Goal: Task Accomplishment & Management: Complete application form

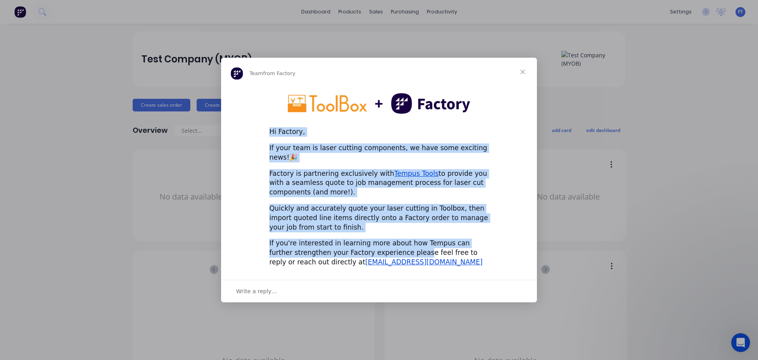
drag, startPoint x: 265, startPoint y: 135, endPoint x: 389, endPoint y: 253, distance: 171.5
click at [389, 253] on div "Hi Factory, If your team is laser cutting components, we have some exciting new…" at bounding box center [379, 179] width 316 height 187
click at [493, 178] on div "Hi Factory, If your team is laser cutting components, we have some exciting new…" at bounding box center [379, 179] width 316 height 187
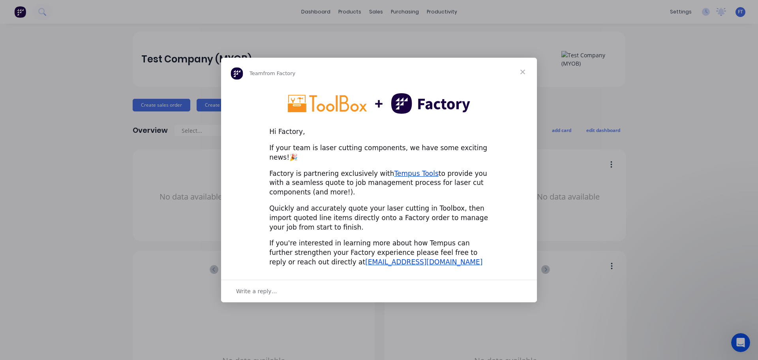
click at [523, 79] on span "Close" at bounding box center [522, 72] width 28 height 28
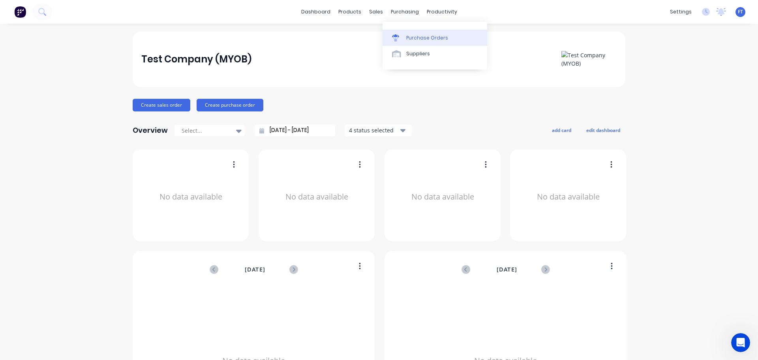
click at [417, 42] on link "Purchase Orders" at bounding box center [435, 38] width 105 height 16
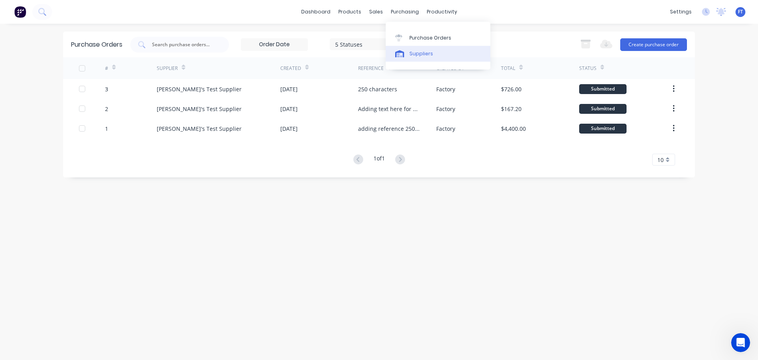
drag, startPoint x: 418, startPoint y: 53, endPoint x: 414, endPoint y: 55, distance: 4.6
click at [418, 53] on div "Suppliers" at bounding box center [421, 53] width 24 height 7
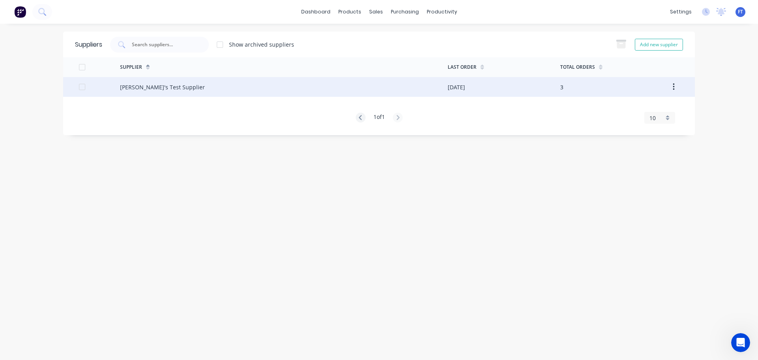
click at [172, 88] on div "Cathy's Test Supplier" at bounding box center [162, 87] width 85 height 8
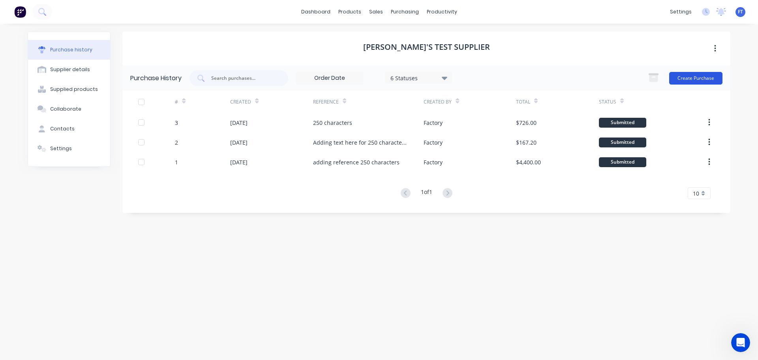
click at [695, 75] on button "Create Purchase" at bounding box center [695, 78] width 53 height 13
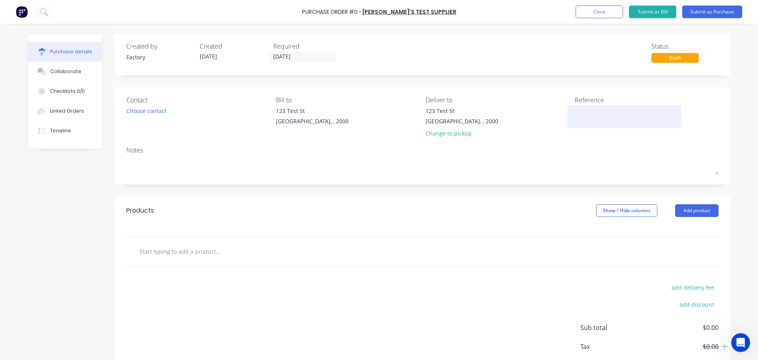
click at [579, 114] on textarea at bounding box center [624, 116] width 99 height 18
type textarea "Maricar and Cathy t"
type textarea "x"
type textarea "Maricar and Cathy te"
type textarea "x"
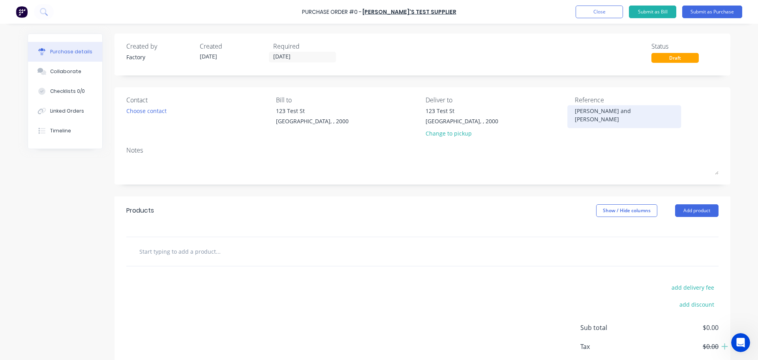
type textarea "Maricar and Cathy tes"
type textarea "x"
type textarea "Maricar and Cathy test"
type textarea "x"
type textarea "Maricar and Cathy test"
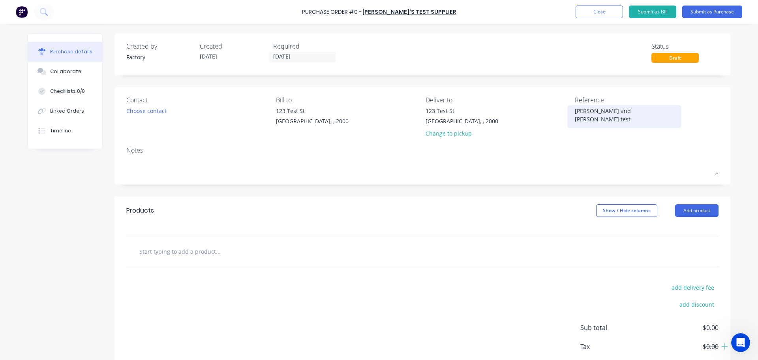
type textarea "x"
type textarea "Maricar and Cathy test :"
type textarea "x"
type textarea "Maricar and Cathy test :)"
type textarea "x"
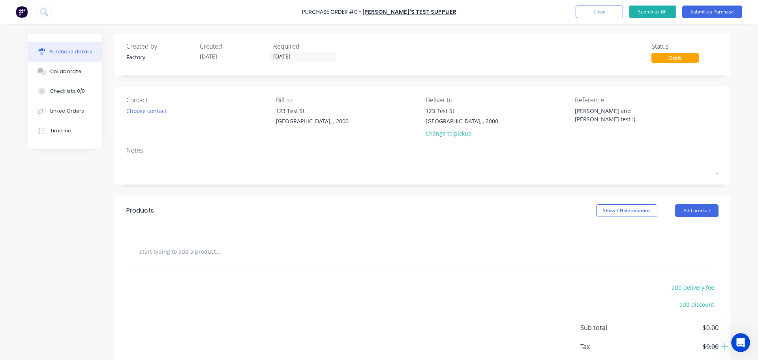
type textarea "Maricar and Cathy test :)"
click at [149, 251] on input "text" at bounding box center [218, 251] width 158 height 16
type textarea "x"
type input "a"
type textarea "x"
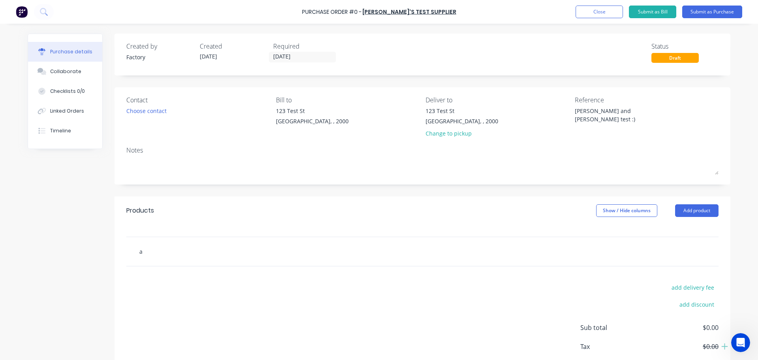
type input "ab"
type textarea "x"
type input "abc"
type textarea "x"
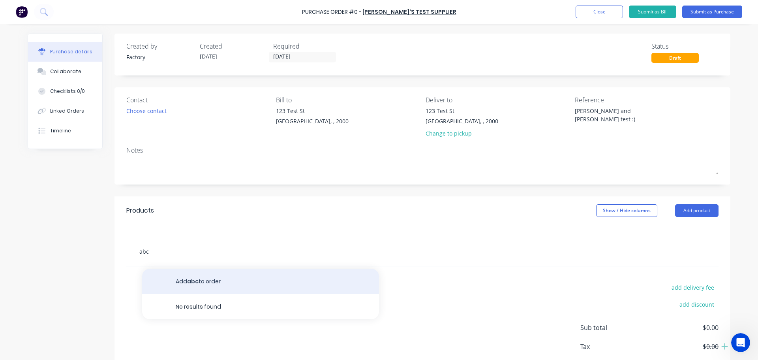
type input "abc"
click at [205, 284] on button "Add abc to order" at bounding box center [260, 280] width 237 height 25
type textarea "x"
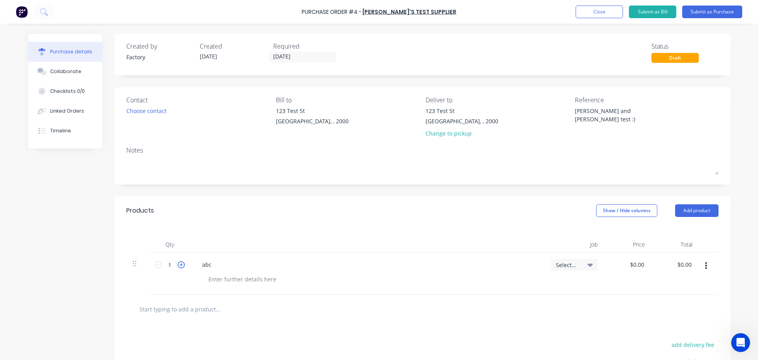
click at [178, 265] on icon at bounding box center [181, 264] width 7 height 7
type textarea "x"
type input "2"
click at [178, 265] on icon at bounding box center [181, 264] width 7 height 7
type textarea "x"
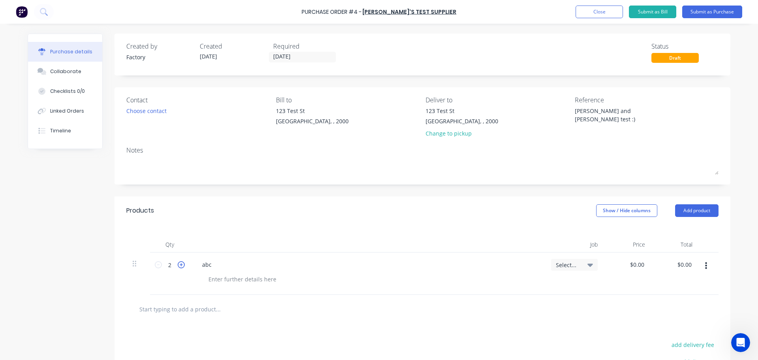
type input "3"
click at [178, 265] on icon at bounding box center [181, 264] width 7 height 7
type textarea "x"
type input "4"
click at [178, 265] on icon at bounding box center [181, 264] width 7 height 7
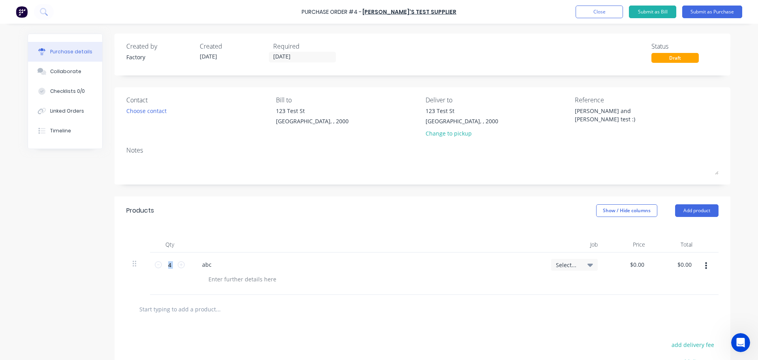
type textarea "x"
type input "5"
type textarea "x"
type input "0.0000"
click at [632, 265] on input "0.0000" at bounding box center [637, 264] width 18 height 11
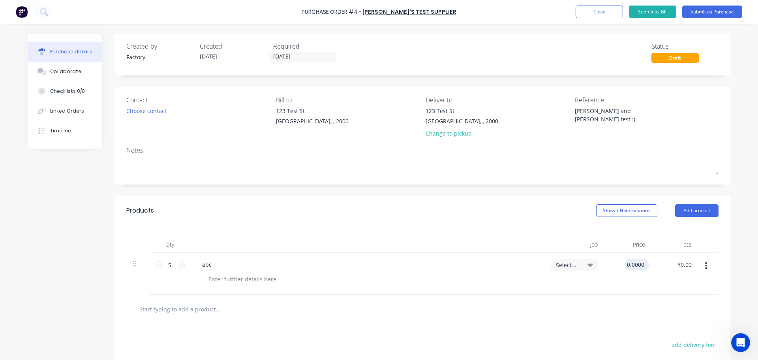
type textarea "x"
drag, startPoint x: 641, startPoint y: 263, endPoint x: 605, endPoint y: 264, distance: 36.3
click at [605, 264] on div "0.0000 0.0000" at bounding box center [627, 273] width 47 height 42
type input "50.00"
type input "250.00"
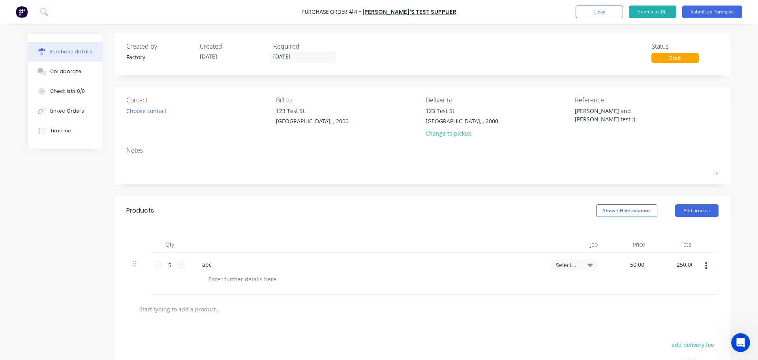
type textarea "x"
type input "$50.00"
type textarea "x"
type input "$250.00"
click at [734, 48] on div "Purchase details Collaborate Checklists 0/0 Linked Orders Timeline Created by F…" at bounding box center [379, 168] width 719 height 320
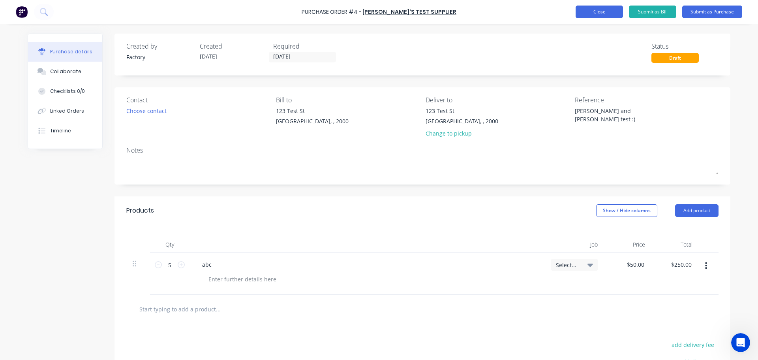
click at [587, 14] on button "Close" at bounding box center [599, 12] width 47 height 13
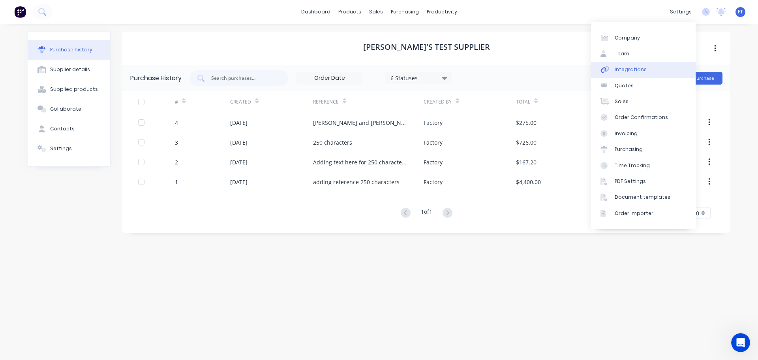
drag, startPoint x: 642, startPoint y: 73, endPoint x: 639, endPoint y: 77, distance: 4.2
click at [642, 73] on link "Integrations" at bounding box center [643, 70] width 105 height 16
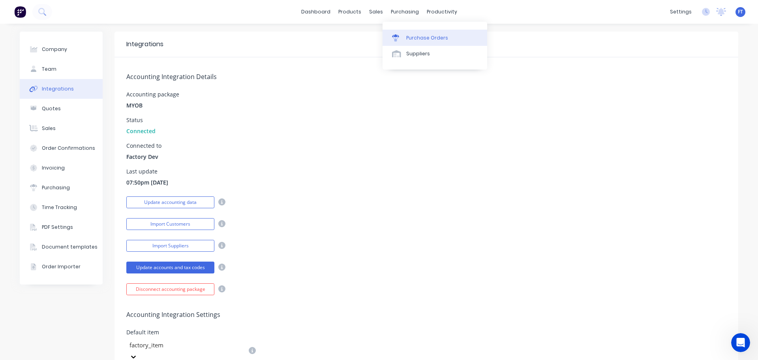
click at [421, 39] on div "Purchase Orders" at bounding box center [427, 37] width 42 height 7
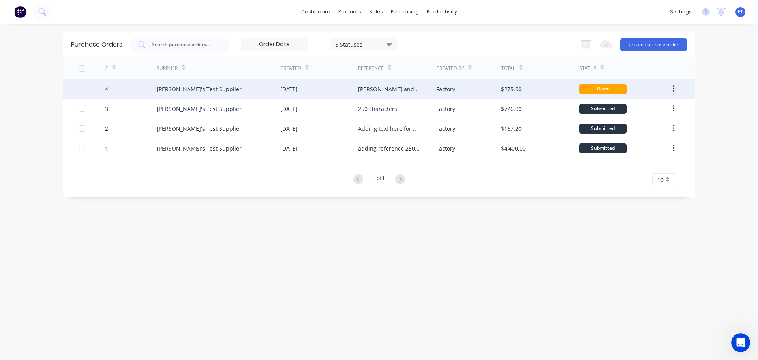
click at [234, 92] on div "Cathy's Test Supplier" at bounding box center [219, 89] width 124 height 20
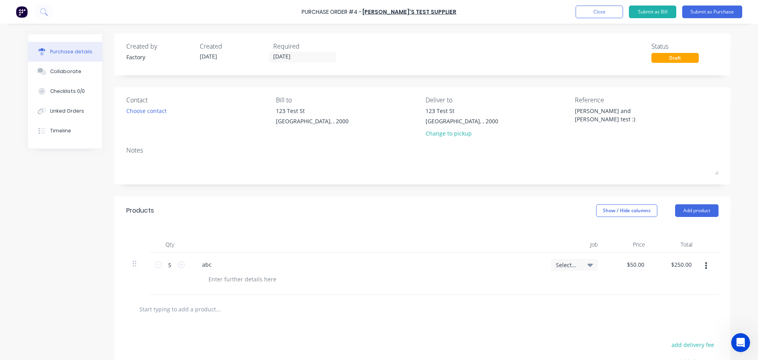
click at [59, 189] on div "Created by Factory Created 09/09/25 Required 09/09/25 Status Draft Contact Choo…" at bounding box center [379, 244] width 703 height 420
click at [700, 11] on button "Submit as Purchase" at bounding box center [712, 12] width 60 height 13
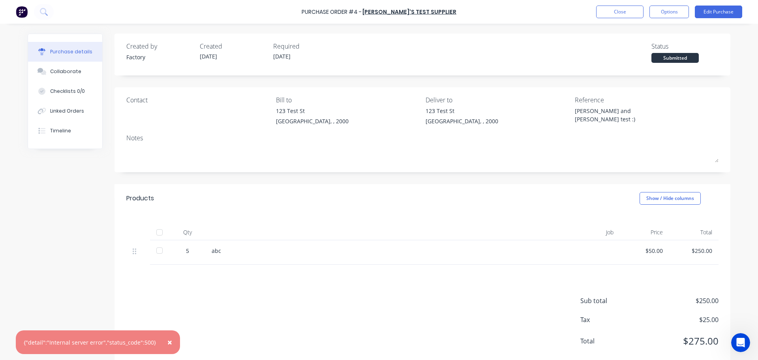
click at [32, 340] on div "{"detail":"Internal server error","status_code":500}" at bounding box center [90, 342] width 132 height 8
drag, startPoint x: 32, startPoint y: 340, endPoint x: 160, endPoint y: 341, distance: 127.5
click at [160, 341] on div "× {"detail":"Internal server error","status_code":500}" at bounding box center [98, 342] width 164 height 24
click at [167, 343] on span "×" at bounding box center [169, 341] width 5 height 11
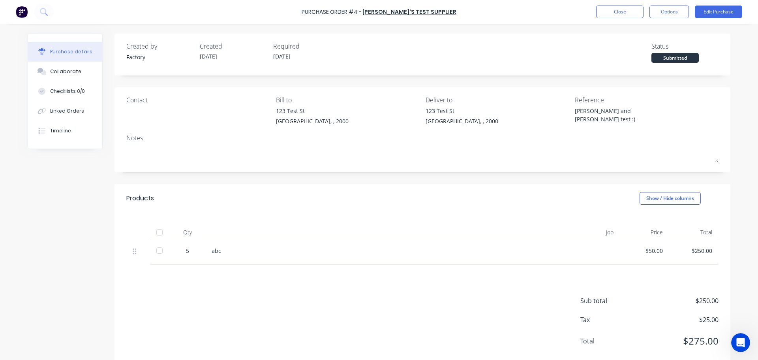
click at [86, 197] on div "Created by Factory Created 09/09/25 Required 09/09/25 Status Submitted Contact …" at bounding box center [379, 202] width 703 height 336
click at [614, 10] on button "Close" at bounding box center [619, 12] width 47 height 13
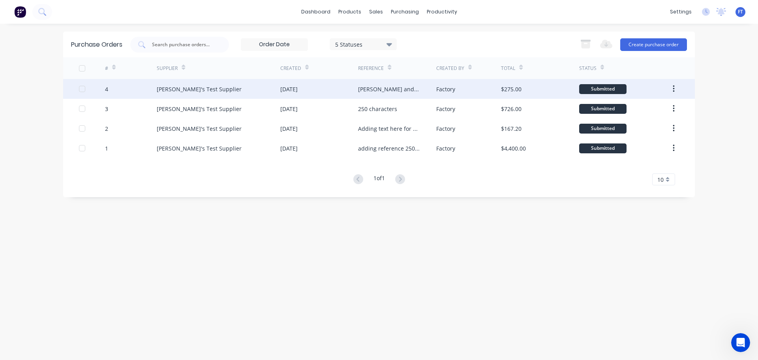
click at [477, 90] on div "Factory" at bounding box center [468, 89] width 65 height 20
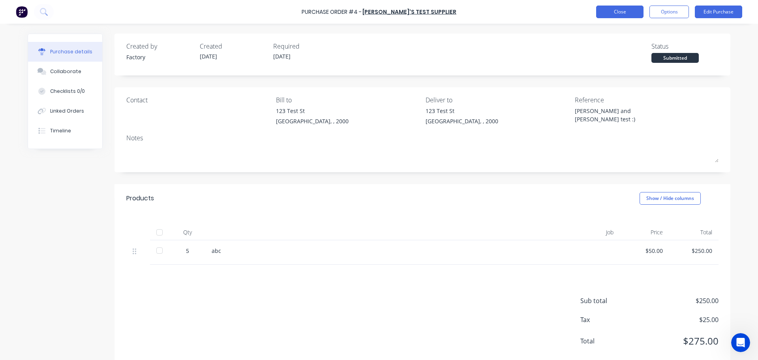
click at [620, 11] on button "Close" at bounding box center [619, 12] width 47 height 13
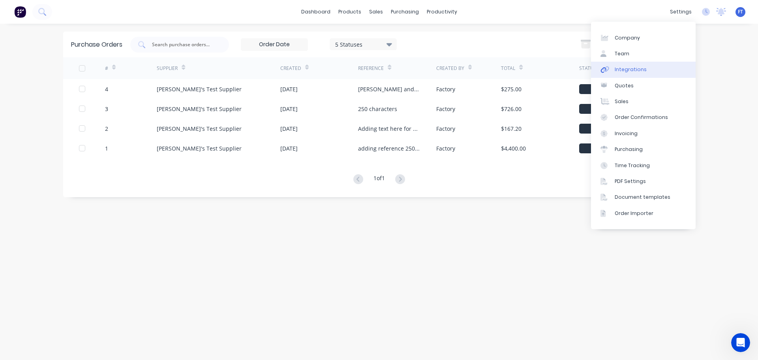
click at [627, 69] on div "Integrations" at bounding box center [631, 69] width 32 height 7
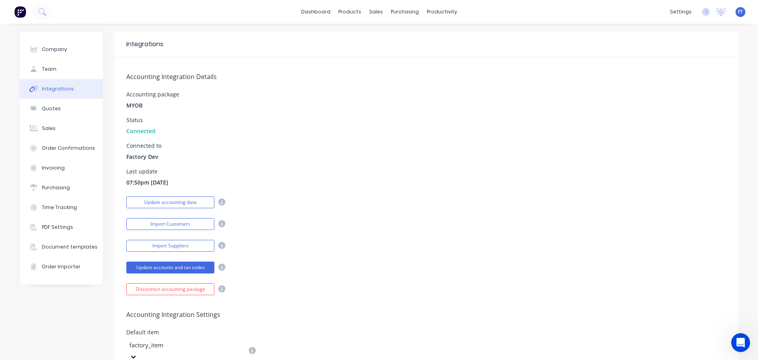
click at [127, 156] on span "Factory Dev" at bounding box center [142, 156] width 32 height 8
drag, startPoint x: 129, startPoint y: 157, endPoint x: 154, endPoint y: 157, distance: 25.3
click at [154, 157] on span "Factory Dev" at bounding box center [142, 156] width 32 height 8
click at [249, 13] on div "dashboard products sales purchasing productivity dashboard products Product Cat…" at bounding box center [379, 12] width 758 height 24
click at [420, 41] on div "Purchase Orders" at bounding box center [427, 37] width 42 height 7
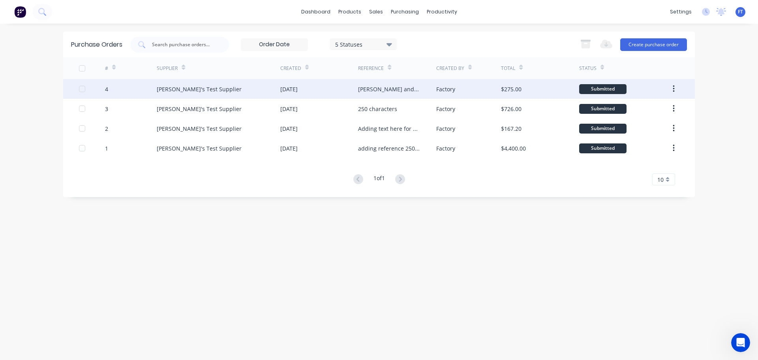
click at [166, 88] on div "Cathy's Test Supplier" at bounding box center [199, 89] width 85 height 8
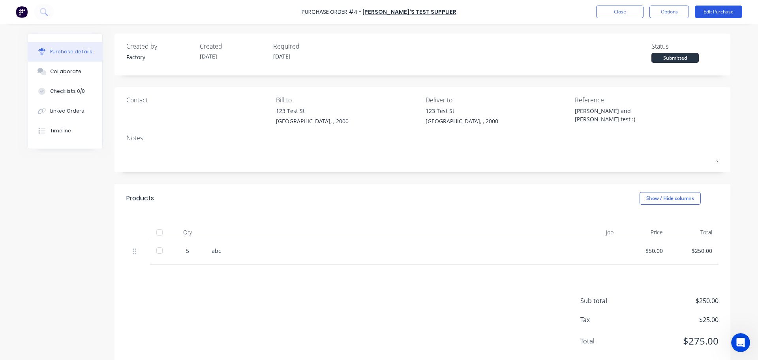
click at [716, 13] on button "Edit Purchase" at bounding box center [718, 12] width 47 height 13
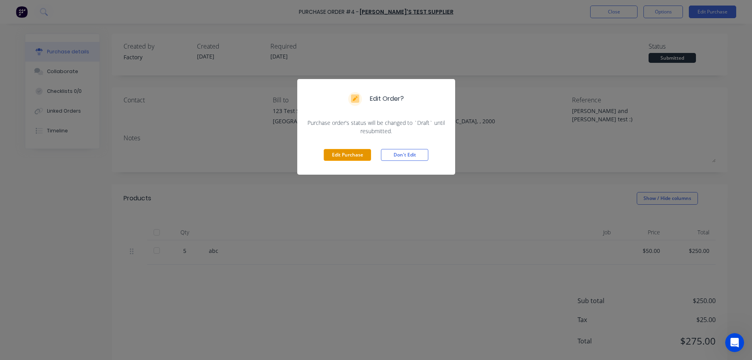
click at [351, 152] on button "Edit Purchase" at bounding box center [347, 155] width 47 height 12
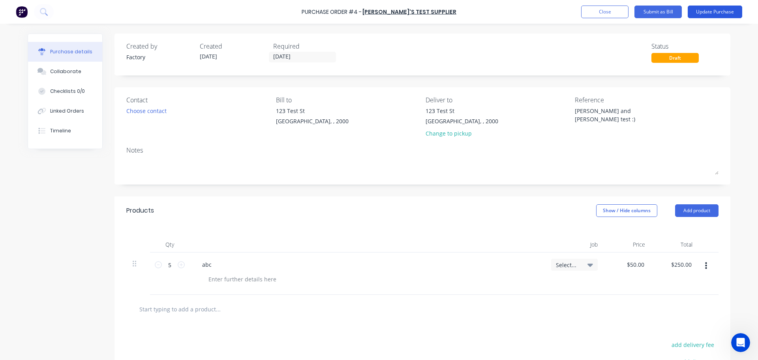
click at [704, 12] on button "Update Purchase" at bounding box center [715, 12] width 54 height 13
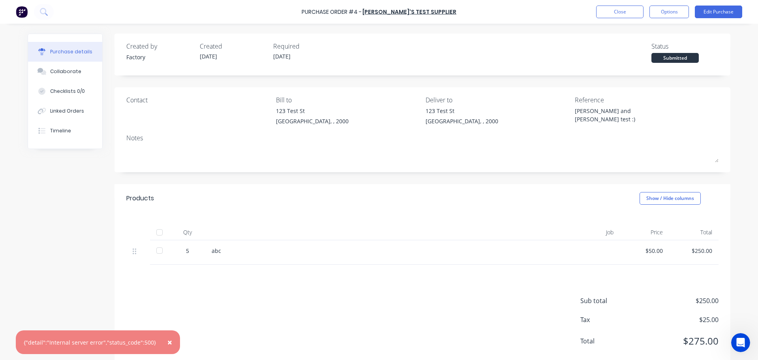
click at [29, 342] on div "{"detail":"Internal server error","status_code":500}" at bounding box center [90, 342] width 132 height 8
drag, startPoint x: 29, startPoint y: 342, endPoint x: 159, endPoint y: 346, distance: 129.5
click at [159, 346] on div "× {"detail":"Internal server error","status_code":500}" at bounding box center [98, 342] width 164 height 24
click at [34, 342] on div "{"detail":"Internal server error","status_code":500}" at bounding box center [90, 342] width 132 height 8
drag, startPoint x: 34, startPoint y: 342, endPoint x: 150, endPoint y: 341, distance: 116.5
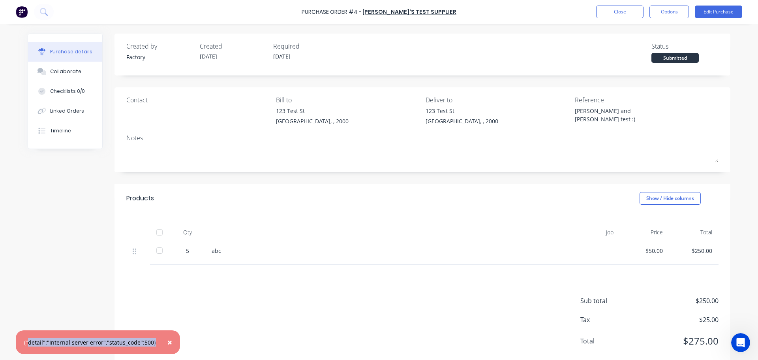
click at [150, 341] on div "{"detail":"Internal server error","status_code":500}" at bounding box center [90, 342] width 132 height 8
click at [617, 13] on button "Close" at bounding box center [619, 12] width 47 height 13
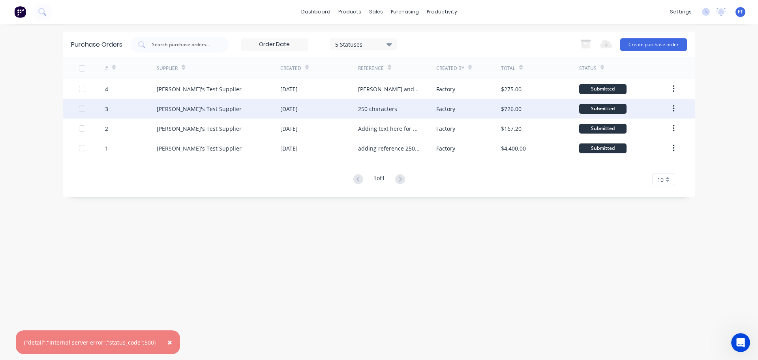
click at [201, 109] on div "Cathy's Test Supplier" at bounding box center [199, 109] width 85 height 8
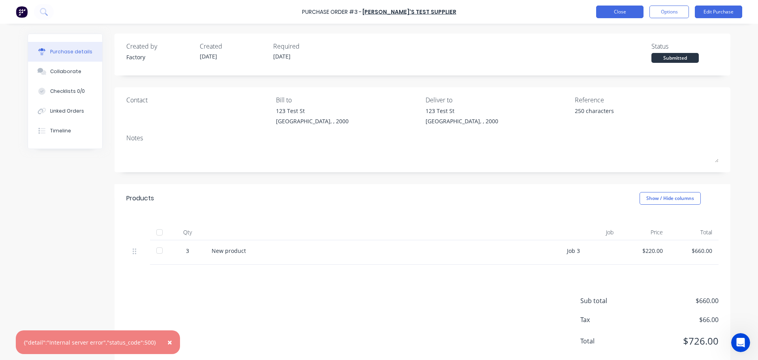
click at [622, 14] on button "Close" at bounding box center [619, 12] width 47 height 13
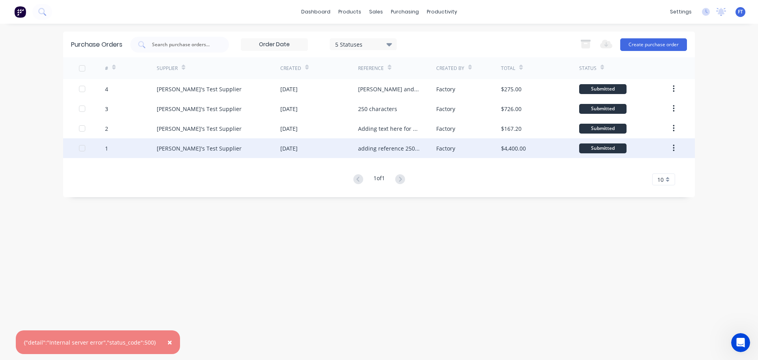
click at [175, 150] on div "Cathy's Test Supplier" at bounding box center [199, 148] width 85 height 8
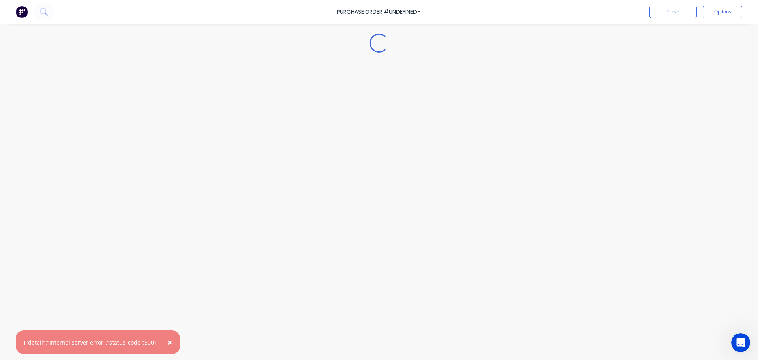
type textarea "x"
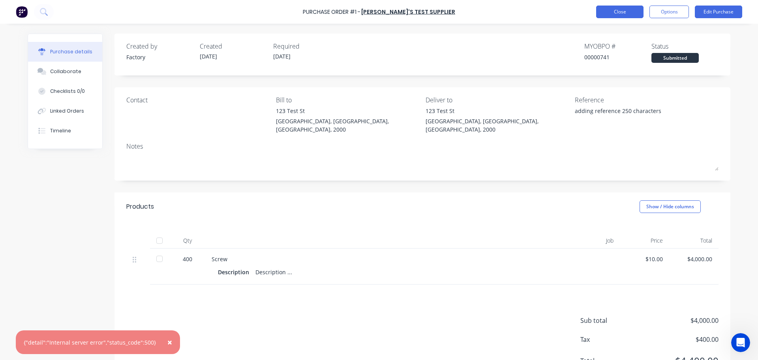
click at [609, 15] on button "Close" at bounding box center [619, 12] width 47 height 13
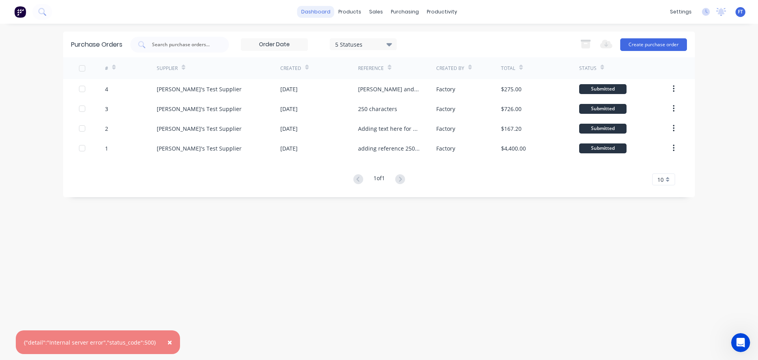
click at [321, 14] on link "dashboard" at bounding box center [315, 12] width 37 height 12
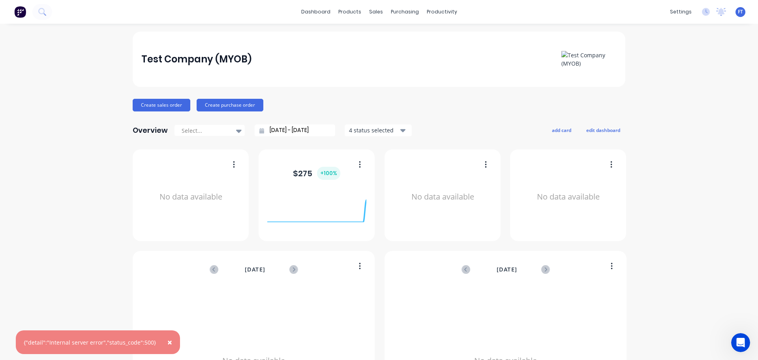
click at [143, 63] on div "Test Company (MYOB)" at bounding box center [196, 59] width 110 height 16
drag, startPoint x: 143, startPoint y: 63, endPoint x: 250, endPoint y: 66, distance: 106.2
click at [250, 66] on div "Test Company (MYOB)" at bounding box center [379, 59] width 476 height 17
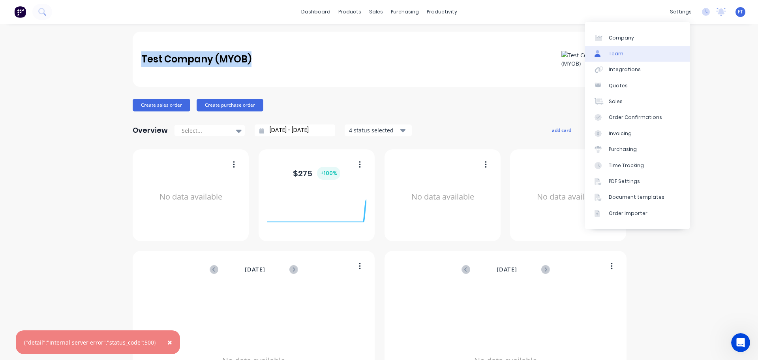
click at [625, 54] on link "Team" at bounding box center [637, 54] width 105 height 16
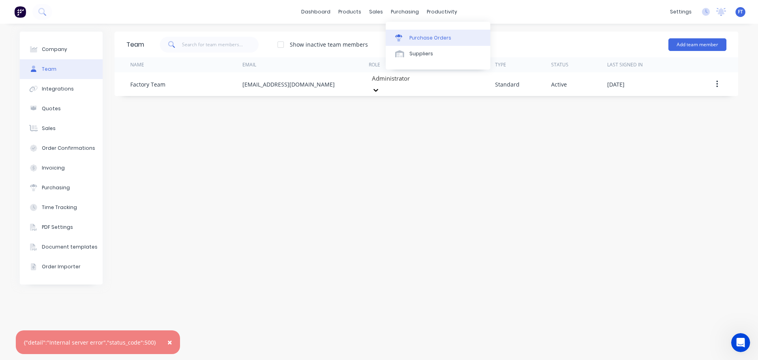
click at [423, 39] on div "Purchase Orders" at bounding box center [430, 37] width 42 height 7
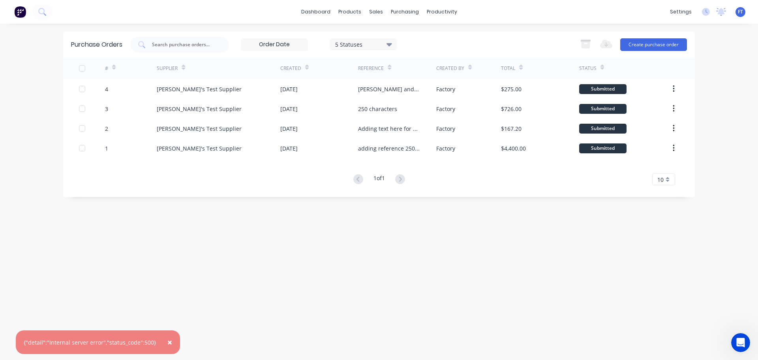
click at [619, 11] on div "dashboard products sales purchasing productivity dashboard products Product Cat…" at bounding box center [379, 12] width 758 height 24
drag, startPoint x: 618, startPoint y: 2, endPoint x: 603, endPoint y: 4, distance: 14.7
click at [617, 3] on div "dashboard products sales purchasing productivity dashboard products Product Cat…" at bounding box center [379, 12] width 758 height 24
click at [311, 13] on link "dashboard" at bounding box center [315, 12] width 37 height 12
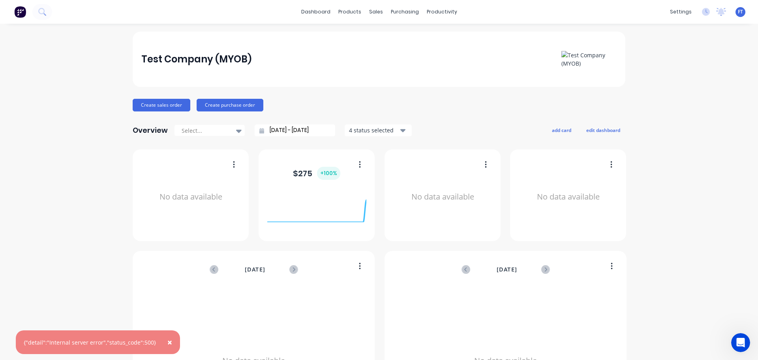
click at [147, 59] on div "Test Company (MYOB)" at bounding box center [196, 59] width 110 height 16
drag, startPoint x: 147, startPoint y: 59, endPoint x: 284, endPoint y: 67, distance: 137.2
click at [284, 67] on div "Test Company (MYOB)" at bounding box center [379, 59] width 476 height 17
click at [167, 340] on span "×" at bounding box center [169, 341] width 5 height 11
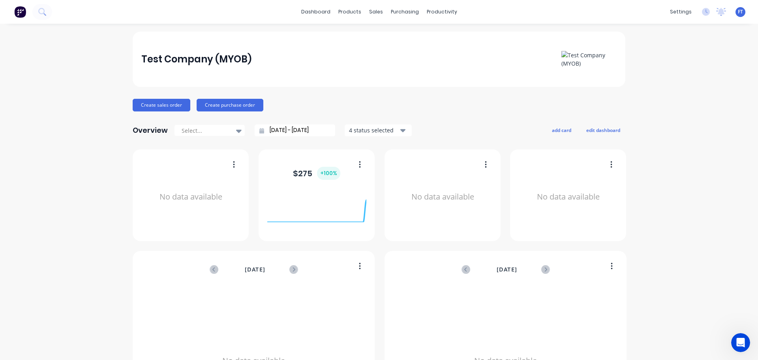
click at [691, 127] on div "Test Company (MYOB) Create sales order Create purchase order Overview Select...…" at bounding box center [379, 238] width 758 height 412
click at [393, 37] on div "Sales Orders" at bounding box center [402, 37] width 32 height 7
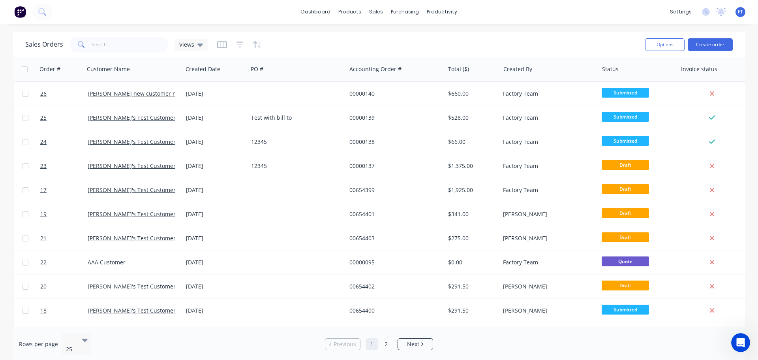
click at [740, 12] on span "FT" at bounding box center [740, 11] width 5 height 7
click at [740, 10] on span "FT" at bounding box center [740, 11] width 5 height 7
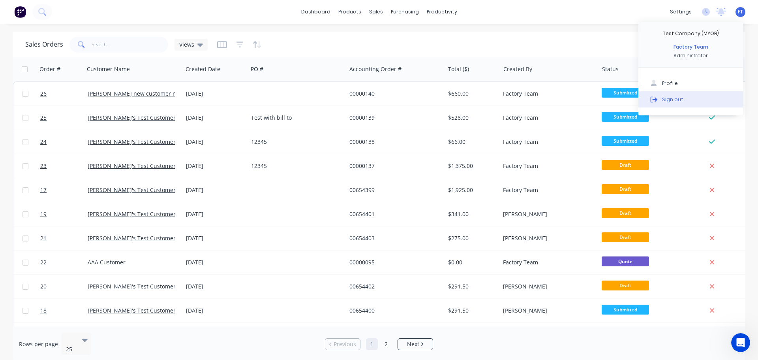
click at [674, 97] on div "Sign out" at bounding box center [672, 99] width 21 height 7
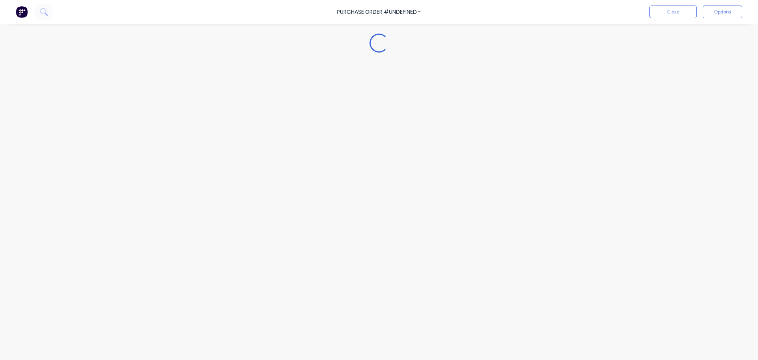
click at [662, 12] on button "Close" at bounding box center [672, 12] width 47 height 13
click at [395, 12] on div "Purchase Order #undefined -" at bounding box center [379, 12] width 84 height 8
click at [666, 13] on button "Close" at bounding box center [672, 12] width 47 height 13
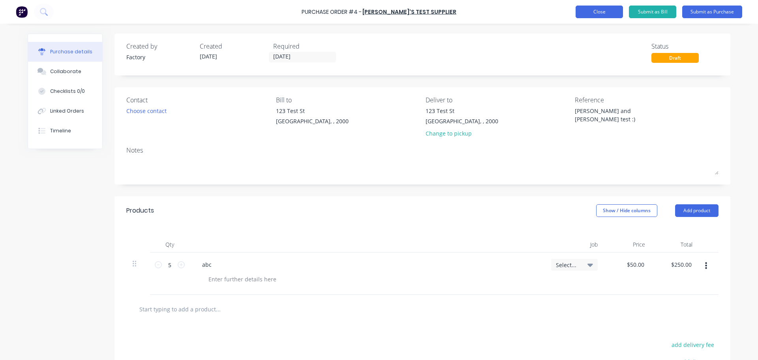
click at [600, 9] on button "Close" at bounding box center [599, 12] width 47 height 13
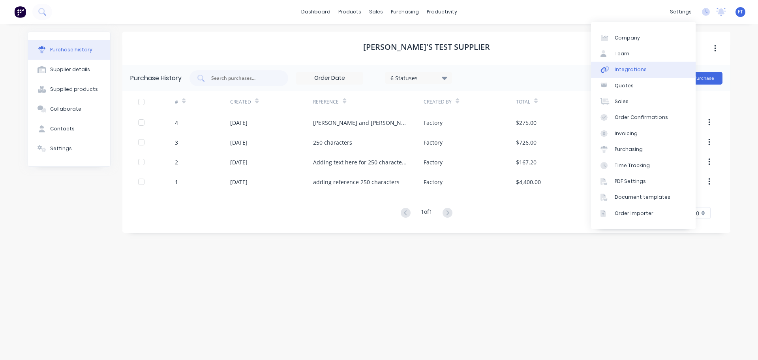
drag, startPoint x: 635, startPoint y: 71, endPoint x: 619, endPoint y: 75, distance: 16.4
click at [634, 72] on div "Integrations" at bounding box center [631, 69] width 32 height 7
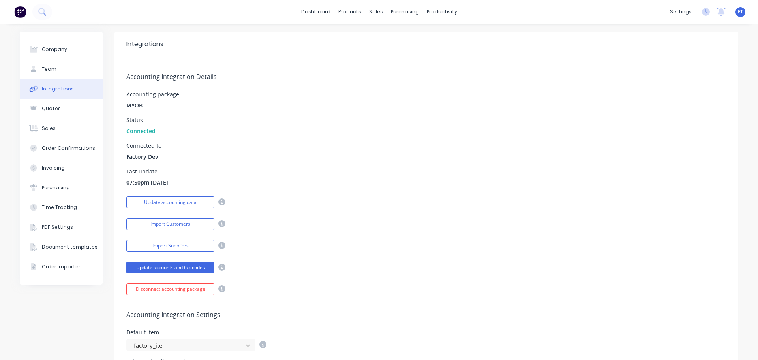
click at [130, 156] on span "Factory Dev" at bounding box center [142, 156] width 32 height 8
drag, startPoint x: 130, startPoint y: 156, endPoint x: 156, endPoint y: 156, distance: 25.3
click at [156, 156] on div "Factory Dev" at bounding box center [143, 155] width 35 height 10
click at [251, 17] on div "dashboard products sales purchasing productivity dashboard products Product Cat…" at bounding box center [379, 12] width 758 height 24
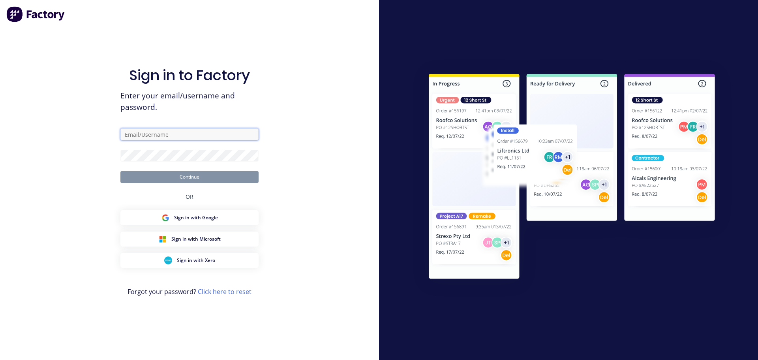
click at [138, 135] on input "text" at bounding box center [189, 134] width 138 height 12
type input "[PERSON_NAME][EMAIL_ADDRESS][DOMAIN_NAME]"
